Goal: Task Accomplishment & Management: Complete application form

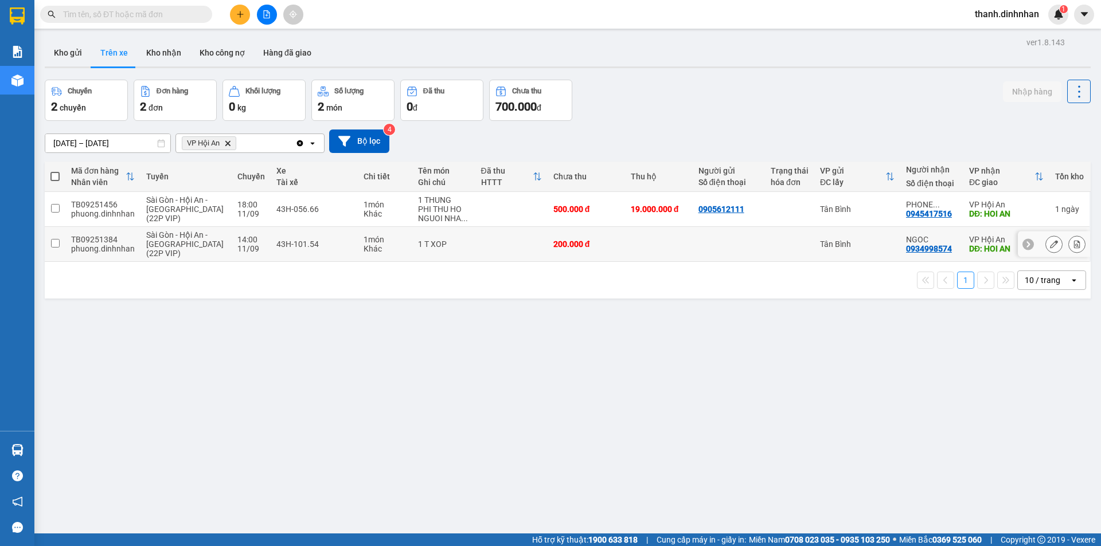
click at [906, 251] on div "0934998574" at bounding box center [929, 248] width 46 height 9
copy div "0934998574"
click at [924, 215] on div "0945417516" at bounding box center [929, 213] width 46 height 9
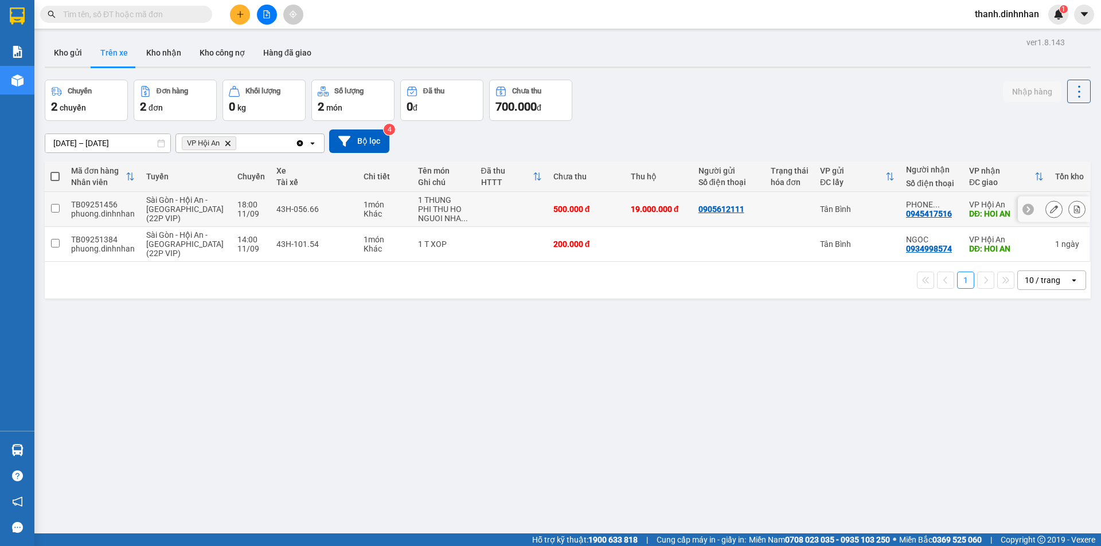
click at [921, 214] on div "0945417516" at bounding box center [929, 213] width 46 height 9
copy div "0945417516"
click at [67, 58] on button "Kho gửi" at bounding box center [68, 53] width 46 height 28
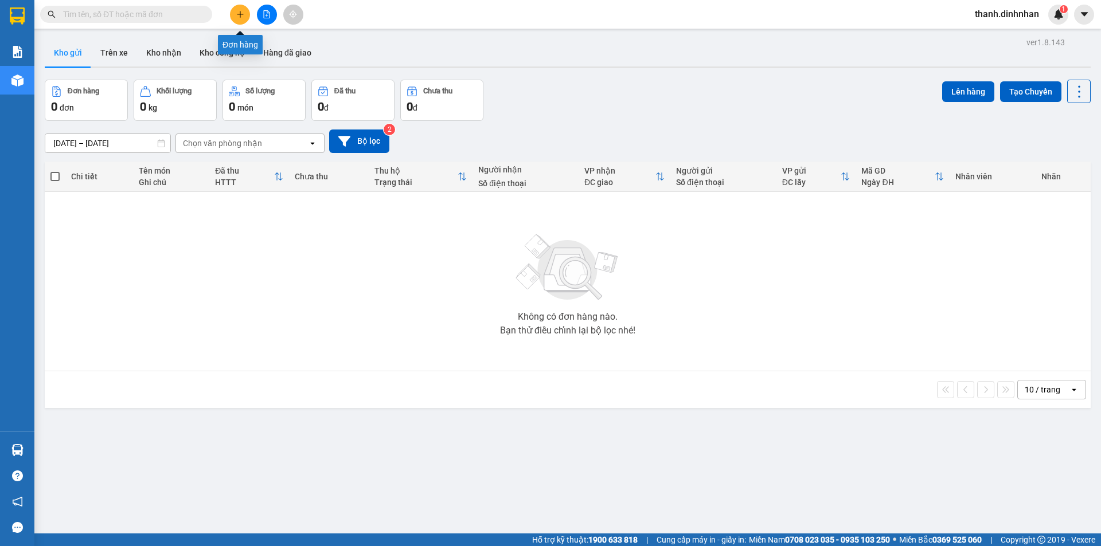
click at [242, 14] on icon "plus" at bounding box center [240, 14] width 6 height 1
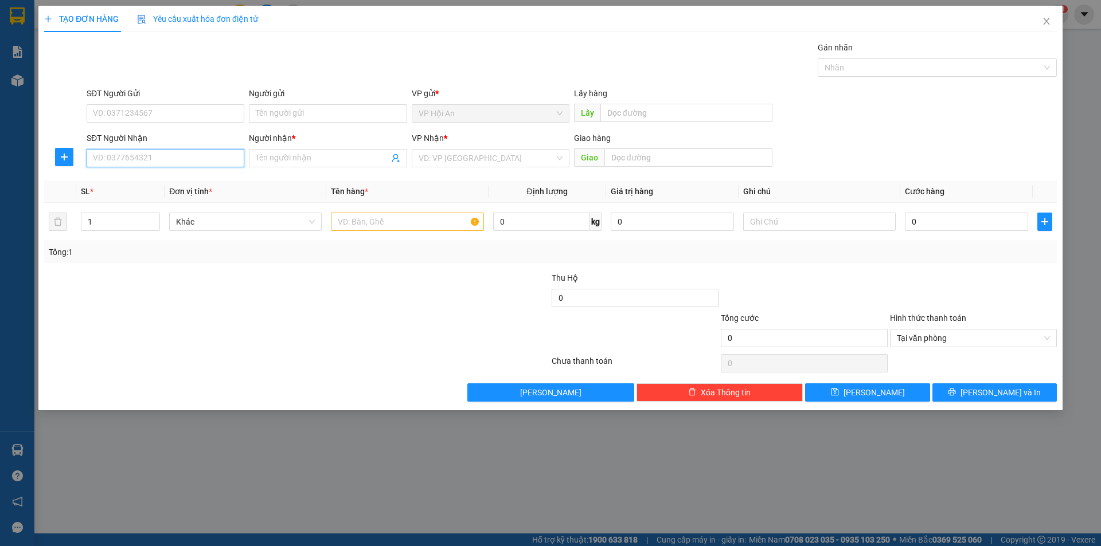
click at [123, 157] on input "SĐT Người Nhận" at bounding box center [166, 158] width 158 height 18
click at [162, 183] on div "0792816927 - Hưng" at bounding box center [165, 181] width 144 height 13
type input "0792816927"
type input "Hưng"
type input "0792816927"
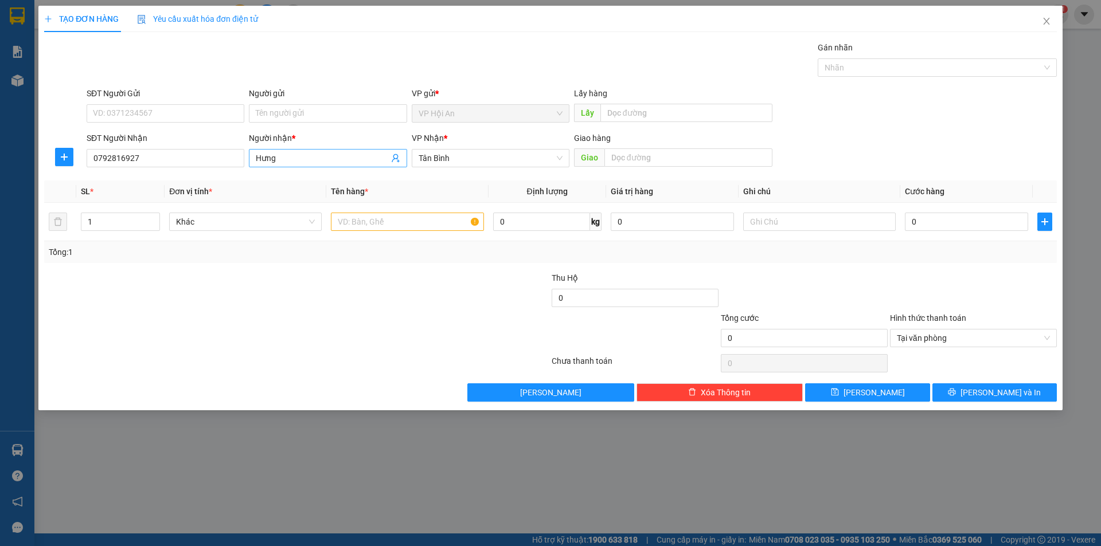
click at [314, 158] on input "Hưng" at bounding box center [322, 158] width 132 height 13
click at [376, 214] on input "text" at bounding box center [407, 222] width 153 height 18
type input "1 Thùng xốp"
type input "1"
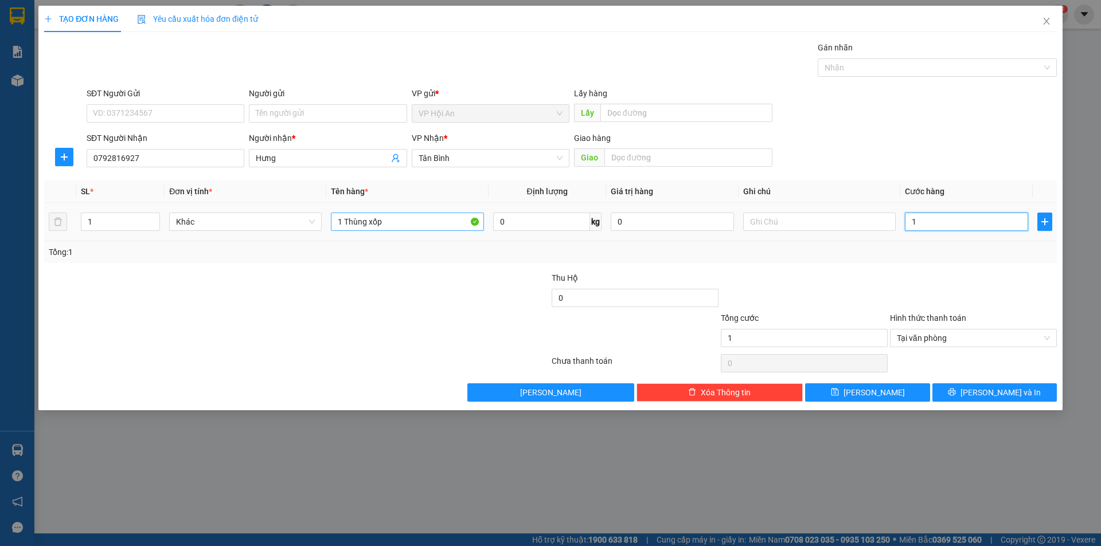
type input "15"
type input "150"
type input "1.500"
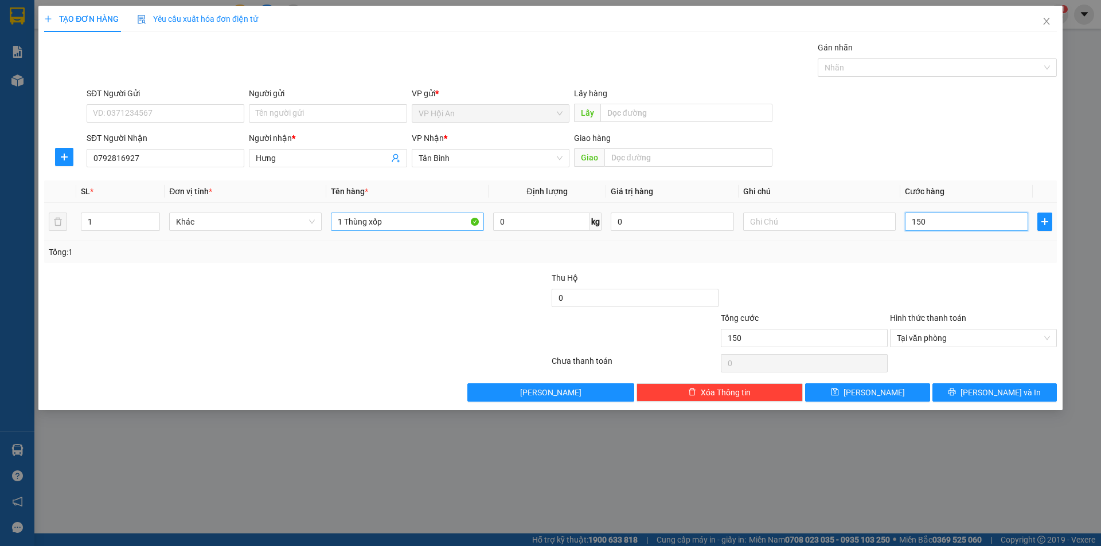
type input "1.500"
type input "15.000"
type input "150.000"
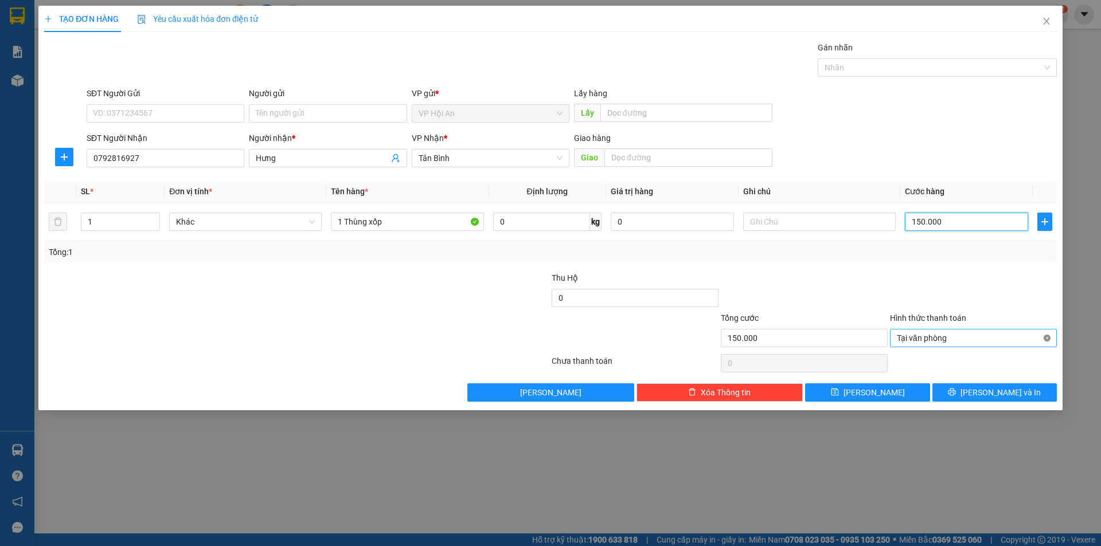
type input "150.000"
click at [856, 286] on div at bounding box center [804, 292] width 169 height 40
click at [893, 400] on button "[PERSON_NAME]" at bounding box center [867, 393] width 124 height 18
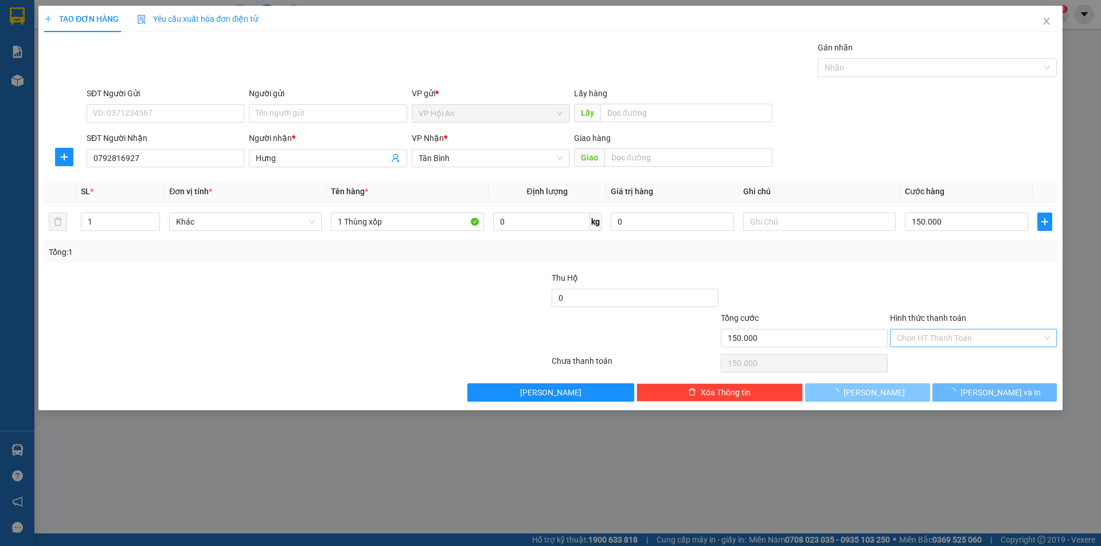
type input "0"
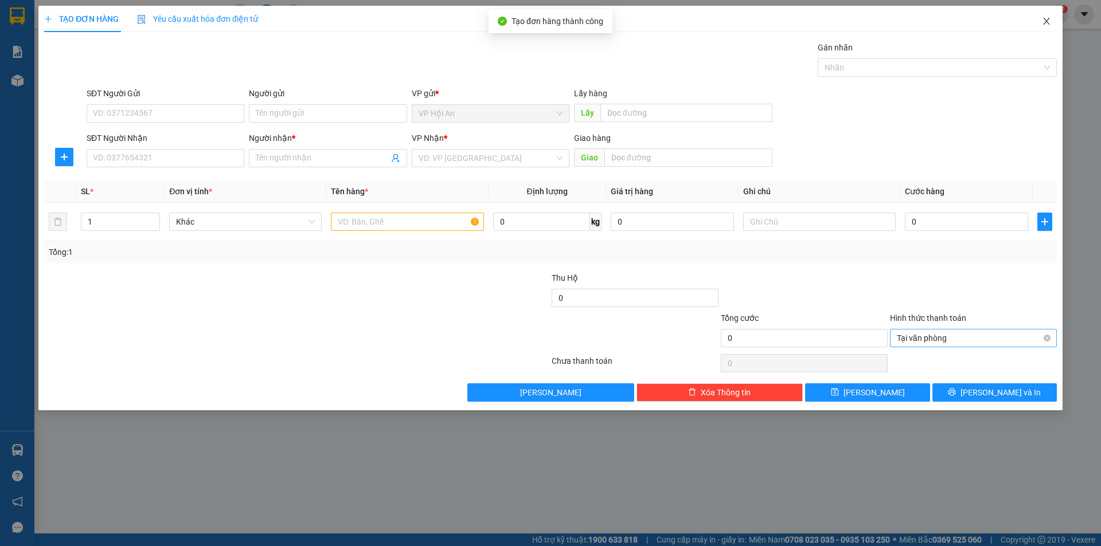
click at [1046, 17] on span "Close" at bounding box center [1046, 22] width 32 height 32
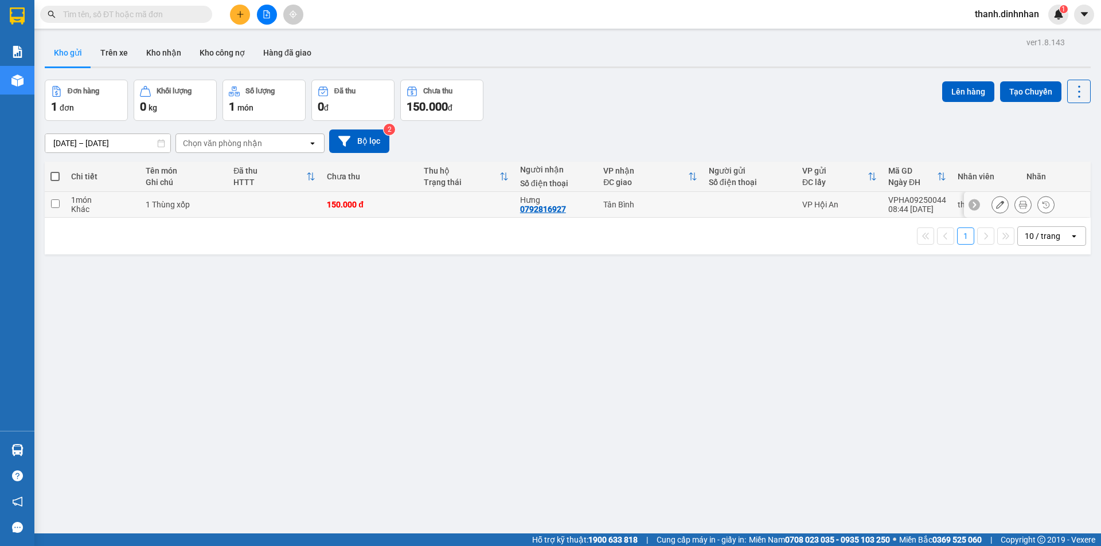
click at [542, 213] on div "0792816927" at bounding box center [543, 209] width 46 height 9
copy div "0792816927"
click at [98, 54] on button "Trên xe" at bounding box center [114, 53] width 46 height 28
